Goal: Find specific fact: Find specific page/section

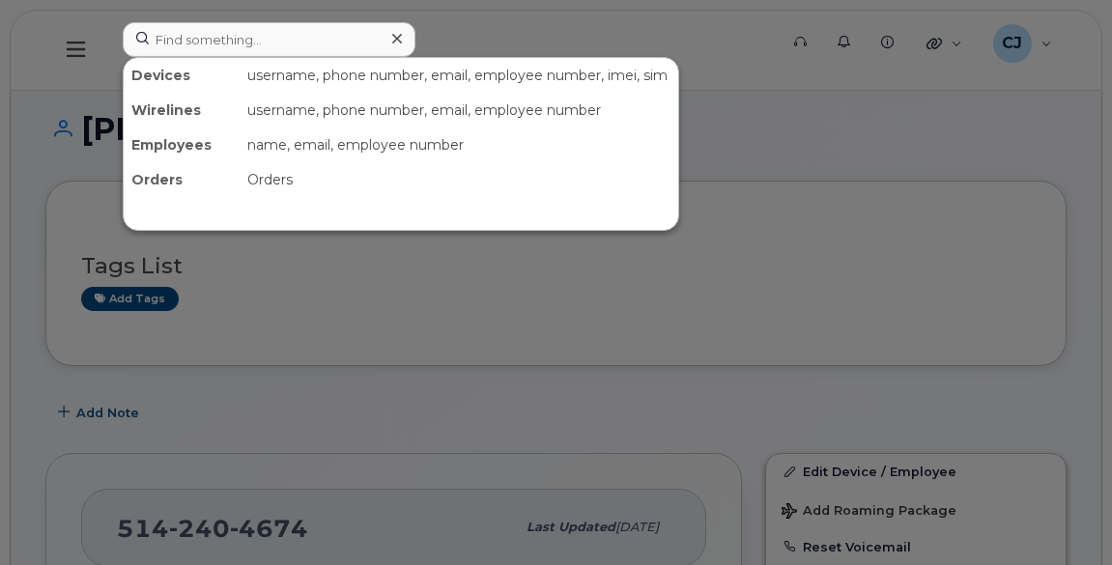
click at [314, 45] on input at bounding box center [269, 39] width 293 height 35
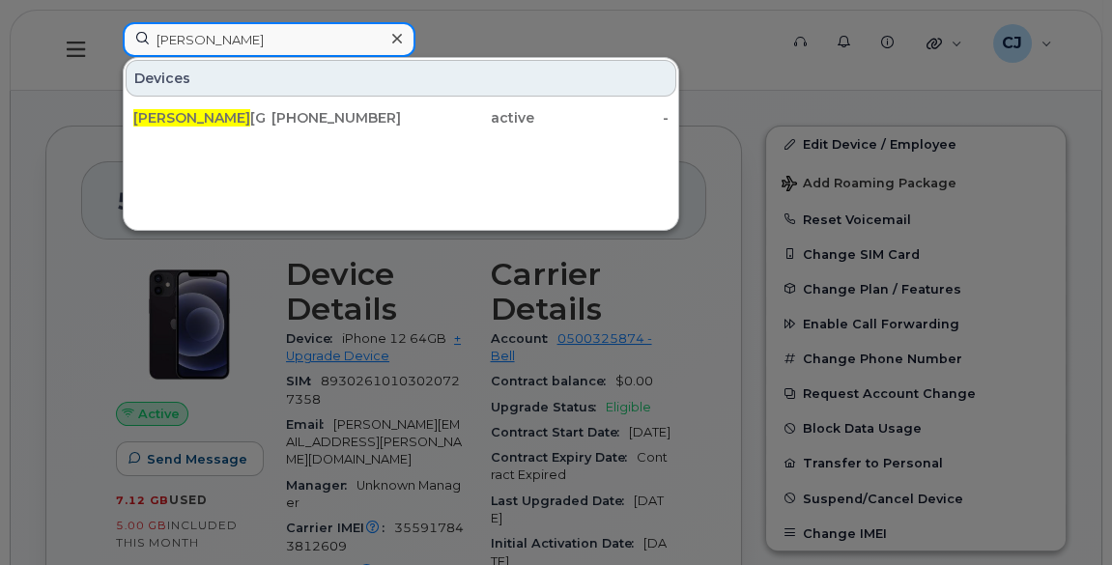
paste input "[PERSON_NAME]"
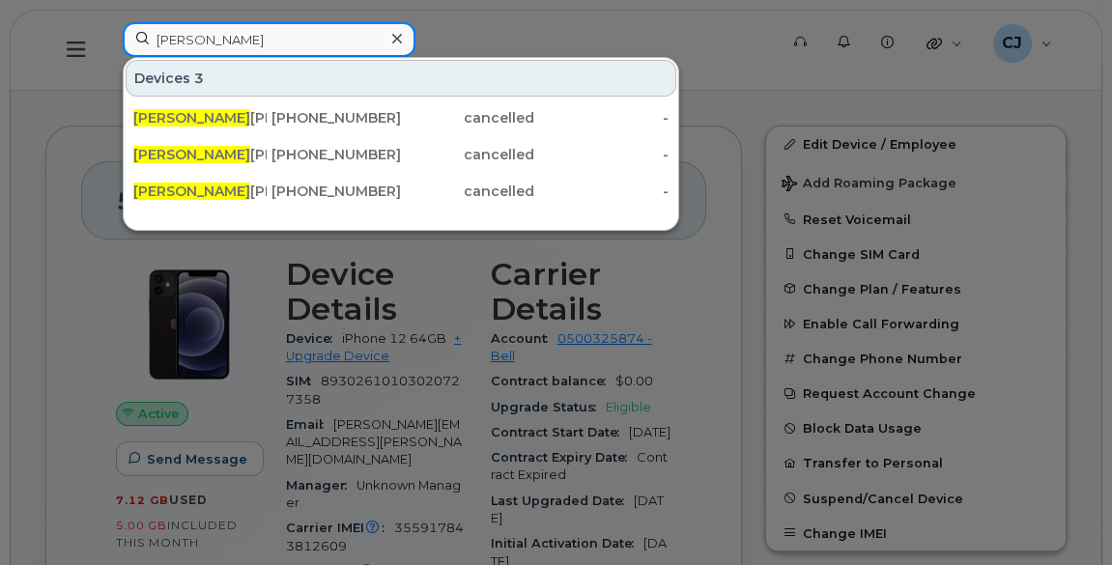
paste input "[PERSON_NAME]"
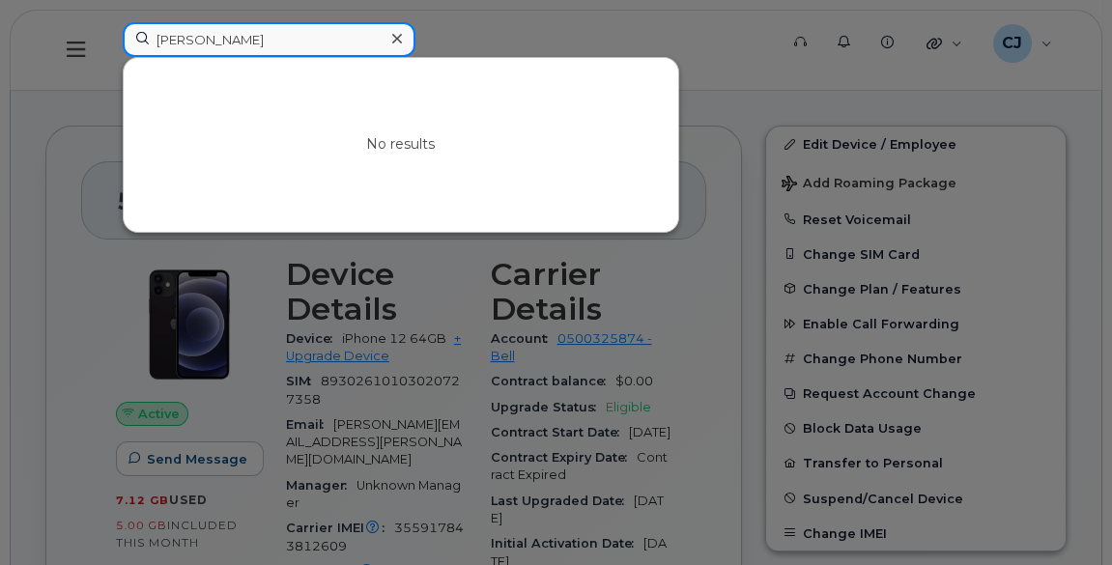
paste input "Graben"
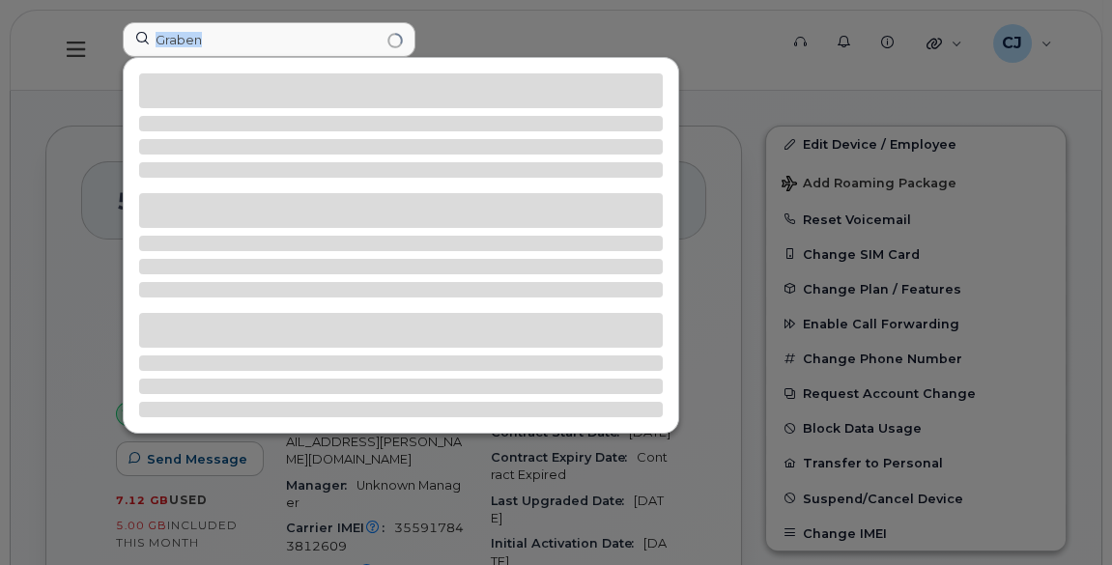
drag, startPoint x: 183, startPoint y: 67, endPoint x: 218, endPoint y: 26, distance: 54.1
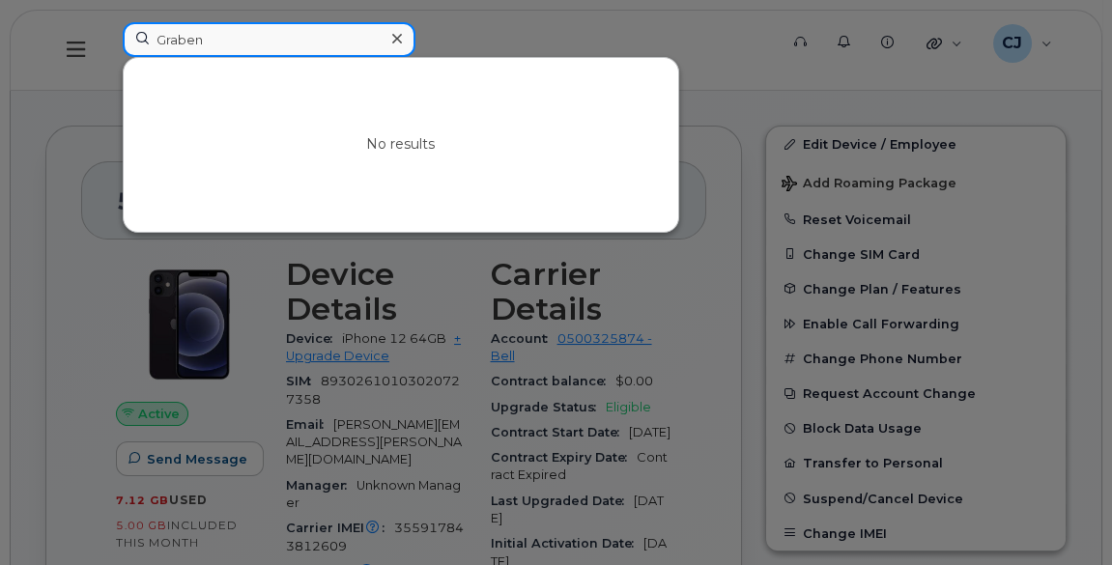
drag, startPoint x: 214, startPoint y: 38, endPoint x: 0, endPoint y: 17, distance: 214.6
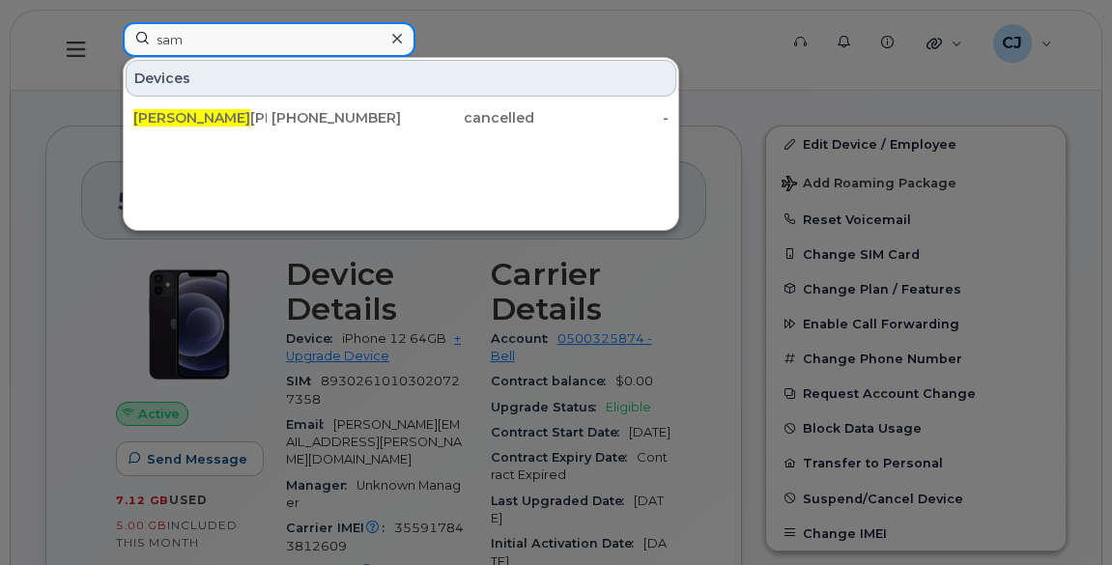
paste input "[PERSON_NAME]"
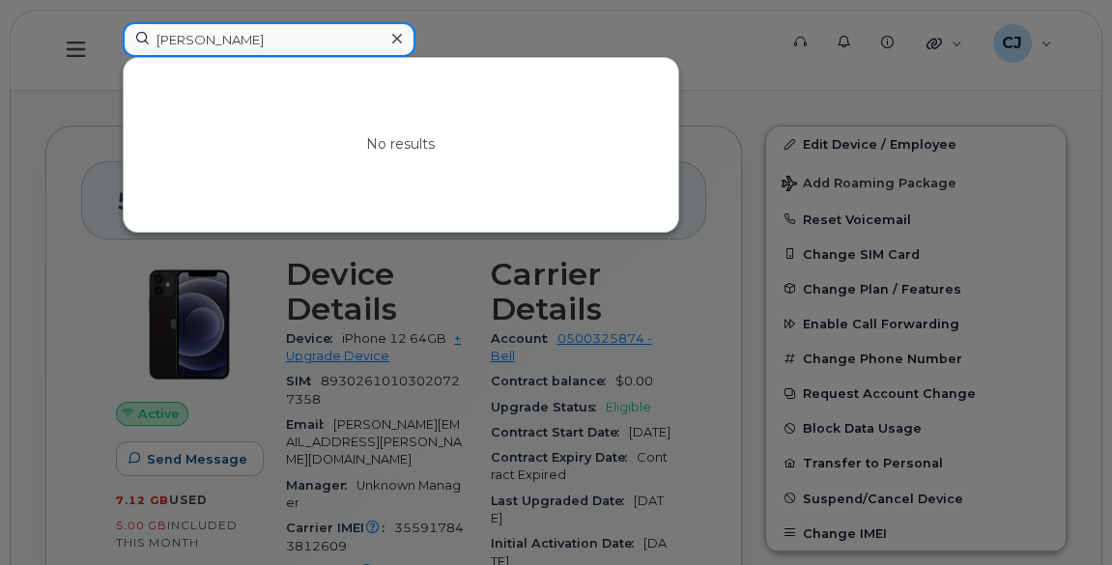
paste input "[PERSON_NAME]"
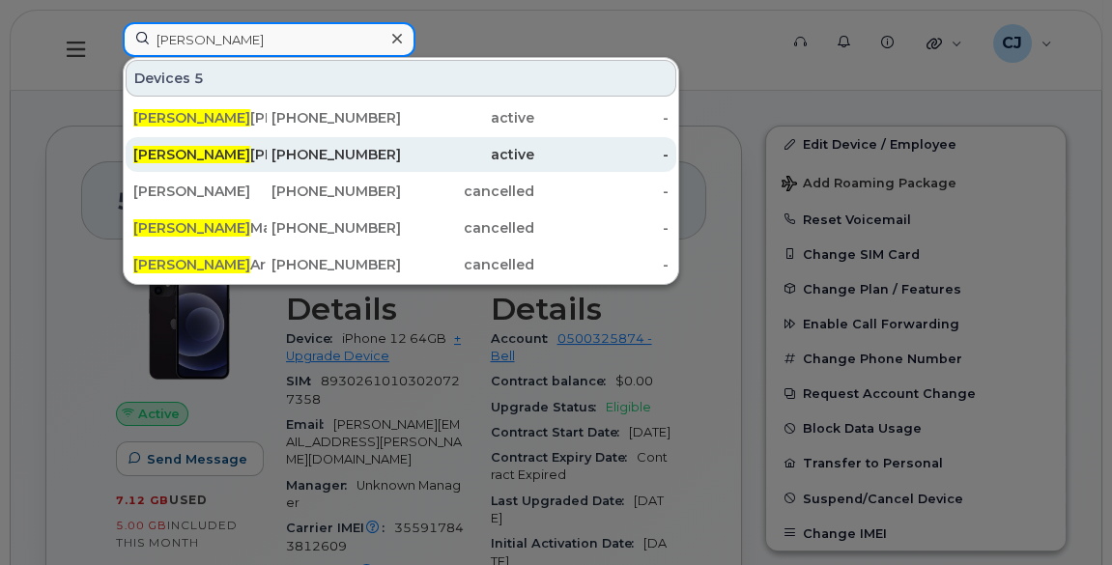
type input "[PERSON_NAME]"
